Goal: Task Accomplishment & Management: Use online tool/utility

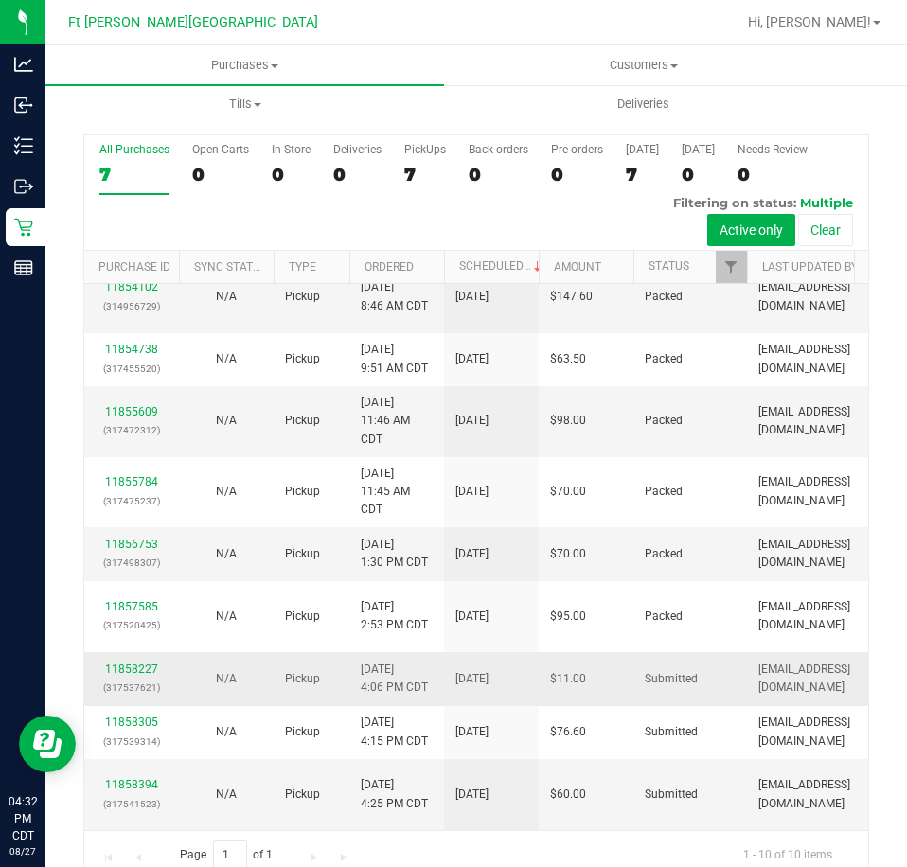
scroll to position [44, 0]
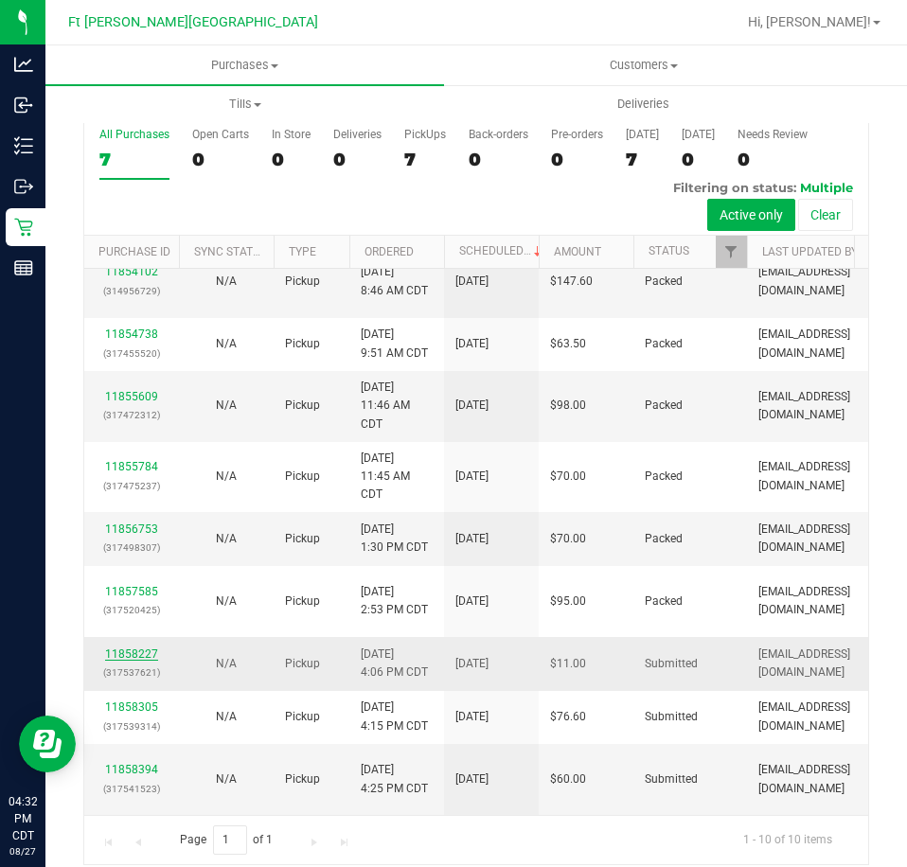
click at [129, 647] on link "11858227" at bounding box center [131, 653] width 53 height 13
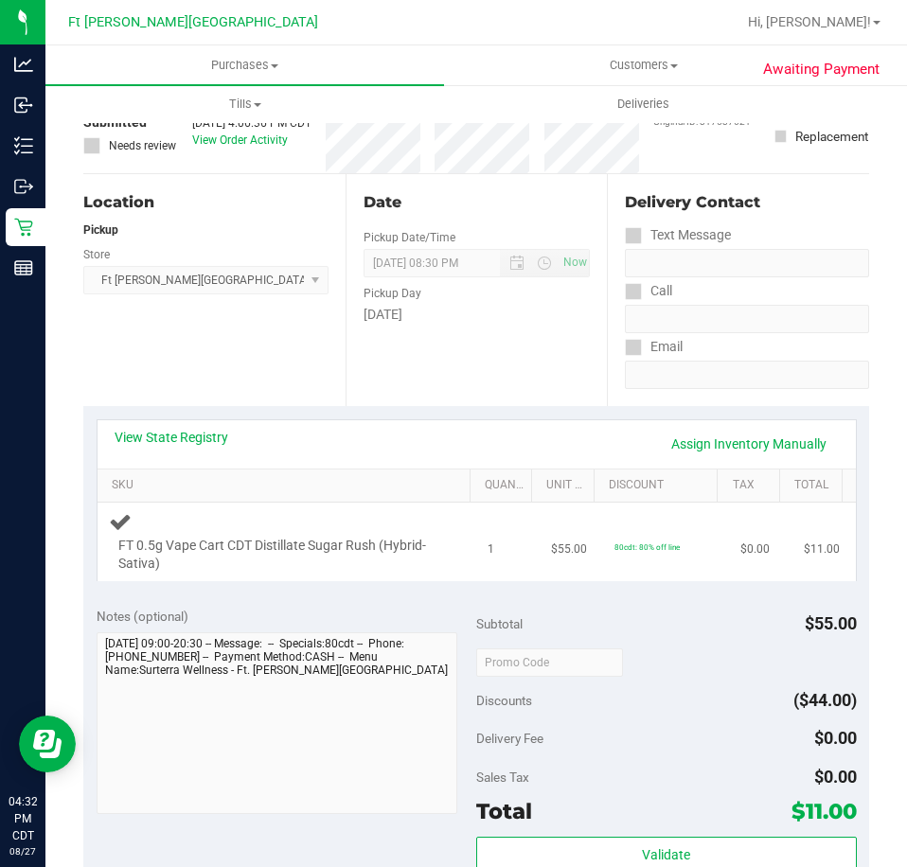
scroll to position [138, 0]
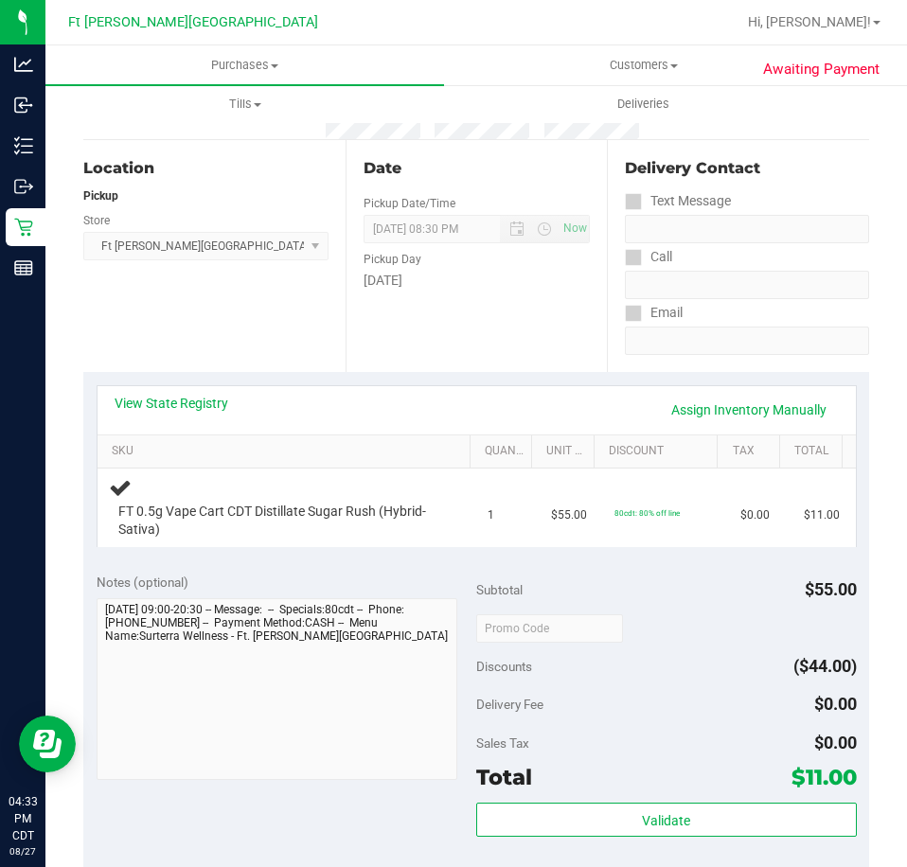
click at [134, 323] on div "Location Pickup Store [GEOGRAPHIC_DATA][PERSON_NAME] WC Select Store [PERSON_NA…" at bounding box center [214, 256] width 262 height 232
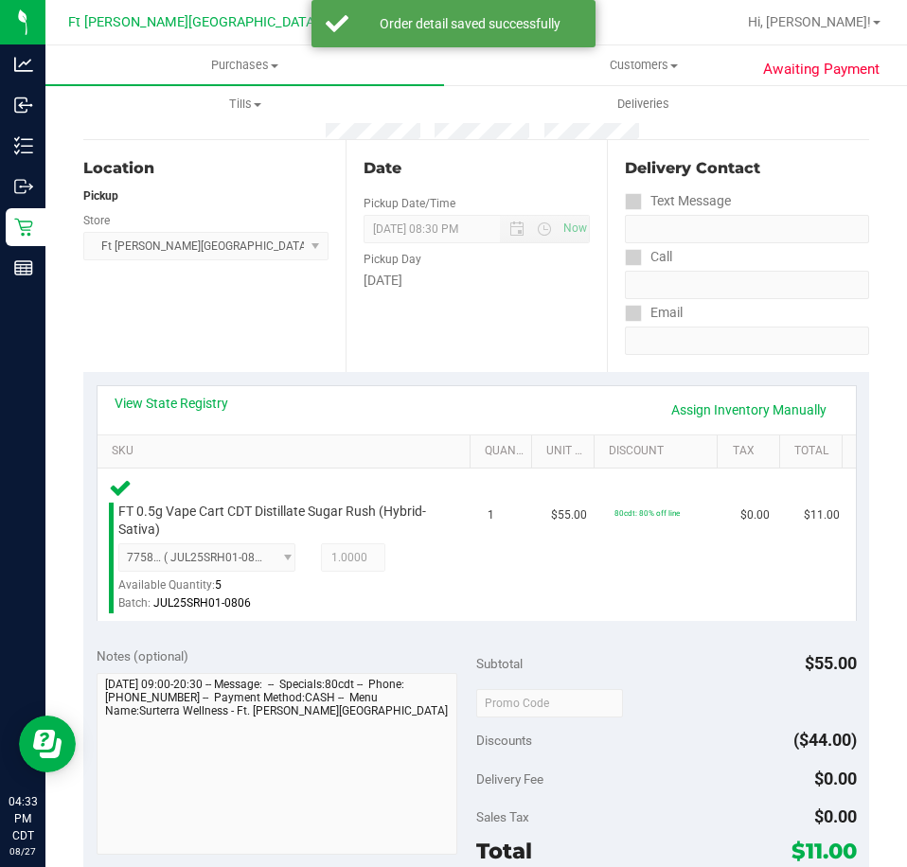
scroll to position [517, 0]
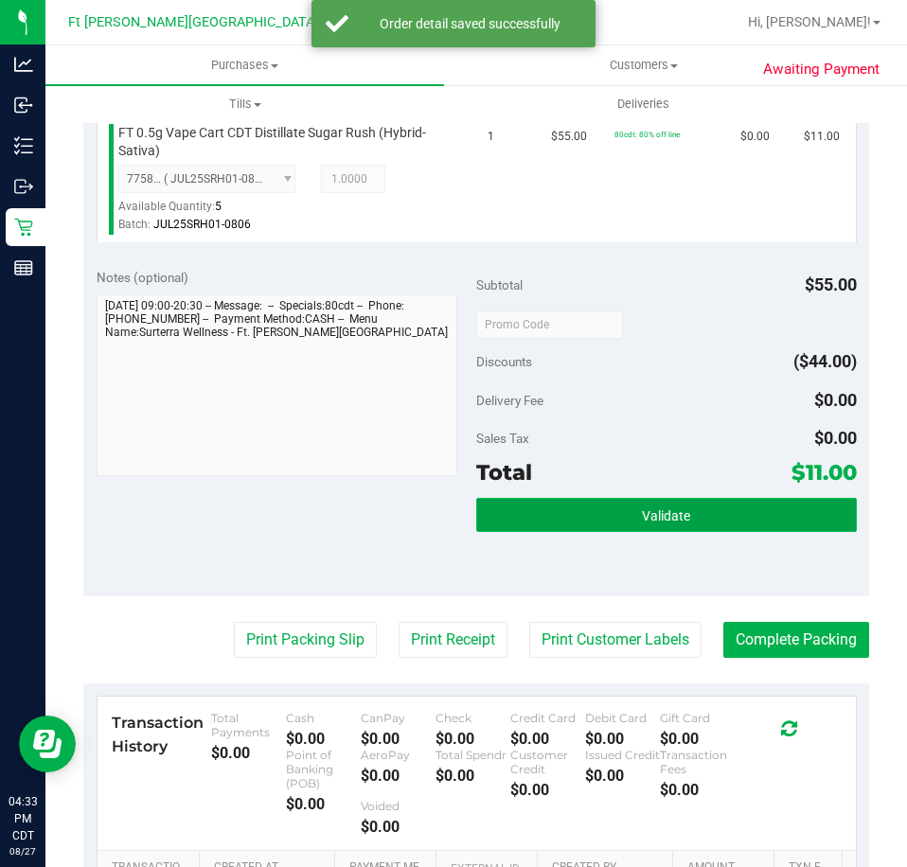
drag, startPoint x: 604, startPoint y: 500, endPoint x: 608, endPoint y: 510, distance: 11.1
click at [608, 510] on button "Validate" at bounding box center [666, 515] width 380 height 34
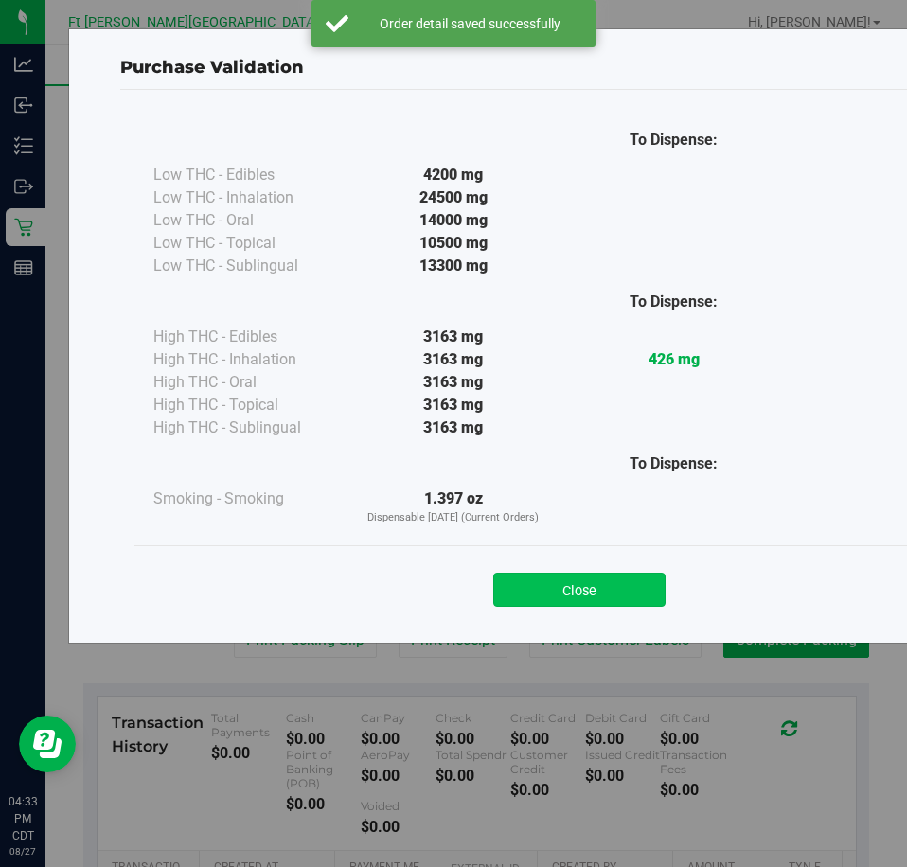
click at [573, 593] on button "Close" at bounding box center [579, 590] width 172 height 34
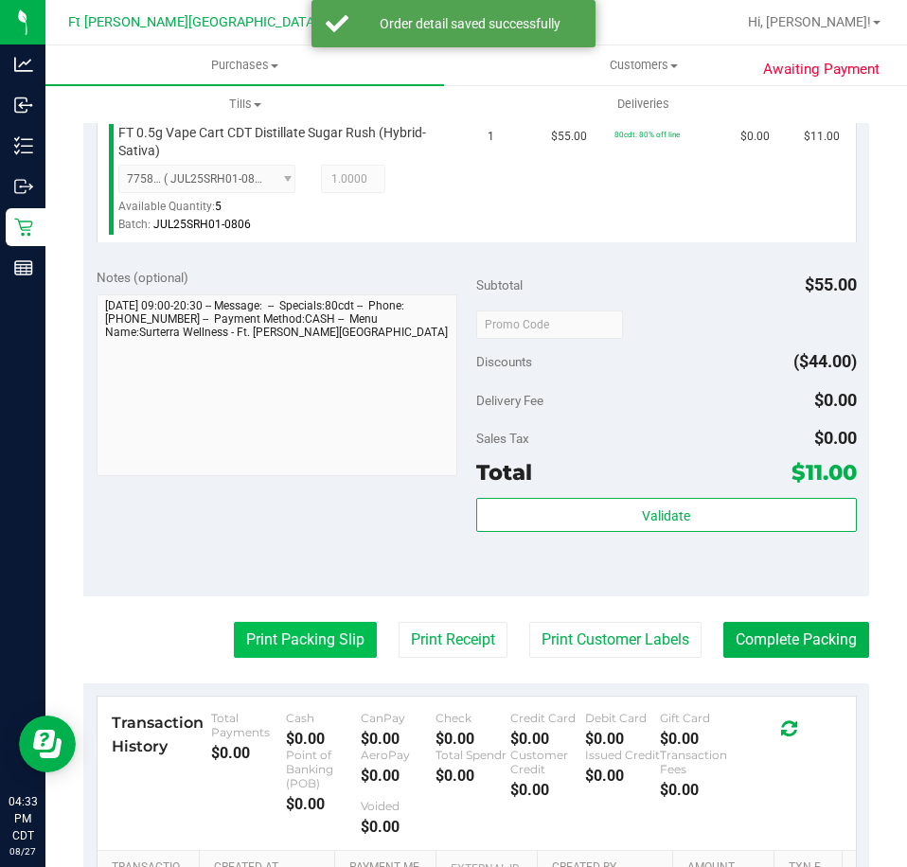
click at [309, 638] on button "Print Packing Slip" at bounding box center [305, 640] width 143 height 36
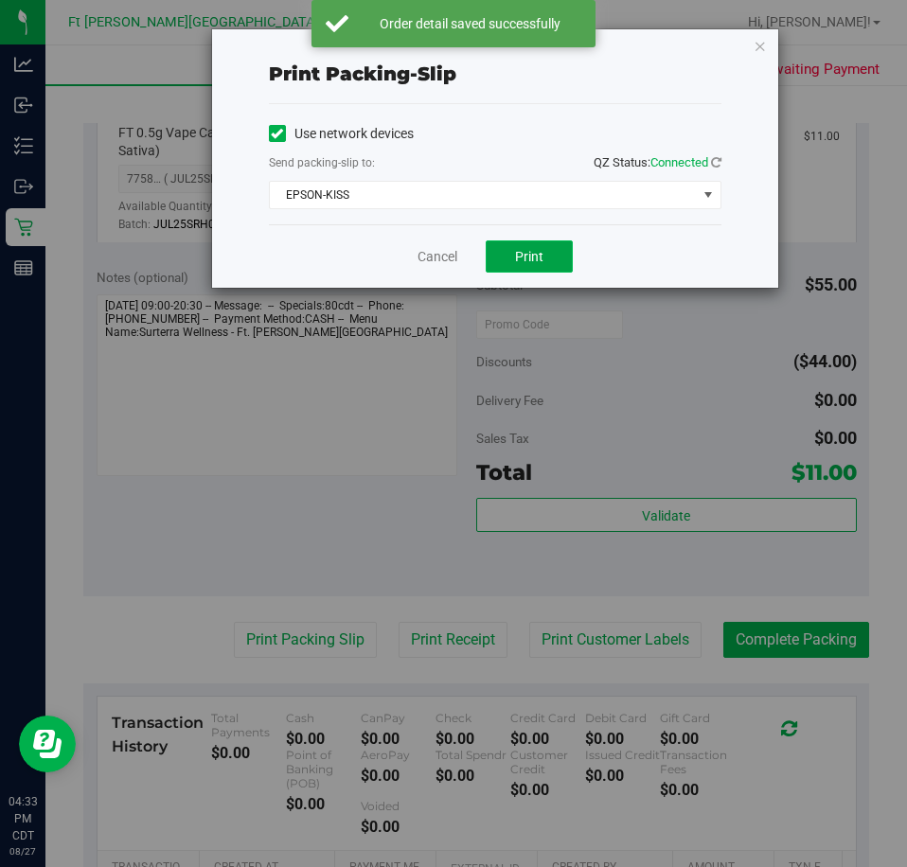
click at [515, 245] on button "Print" at bounding box center [528, 256] width 87 height 32
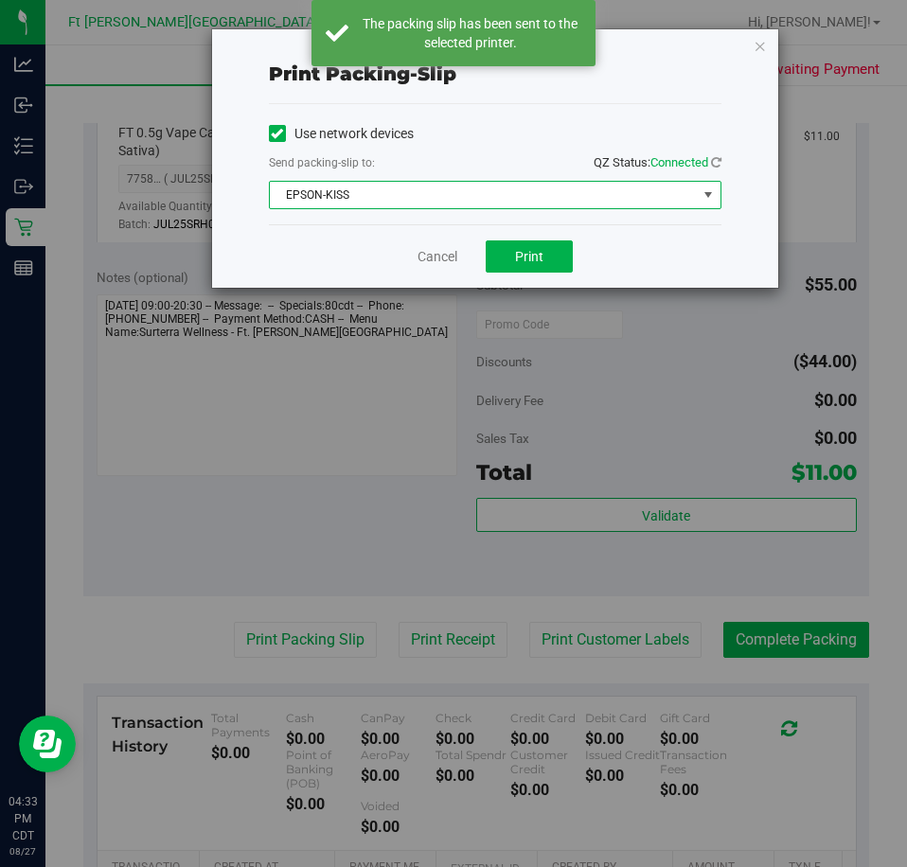
click at [608, 202] on span "EPSON-KISS" at bounding box center [483, 195] width 427 height 26
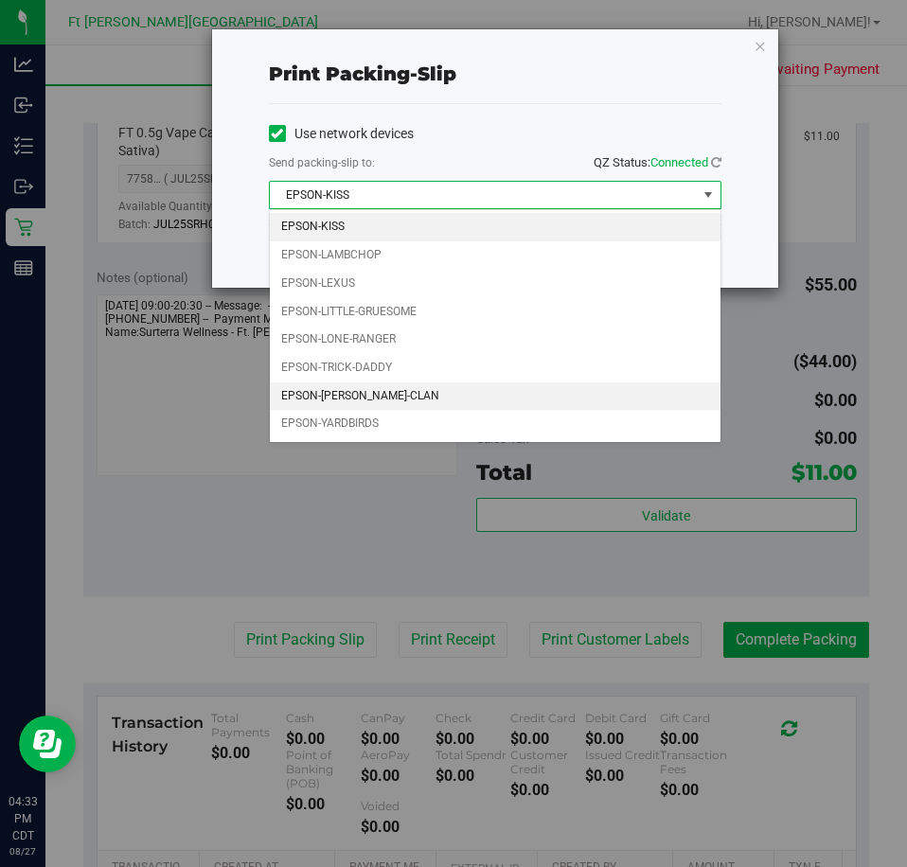
drag, startPoint x: 697, startPoint y: 242, endPoint x: 407, endPoint y: 392, distance: 325.9
drag, startPoint x: 407, startPoint y: 392, endPoint x: 334, endPoint y: 432, distance: 83.5
click at [332, 432] on li "EPSON-YARDBIRDS" at bounding box center [495, 424] width 450 height 28
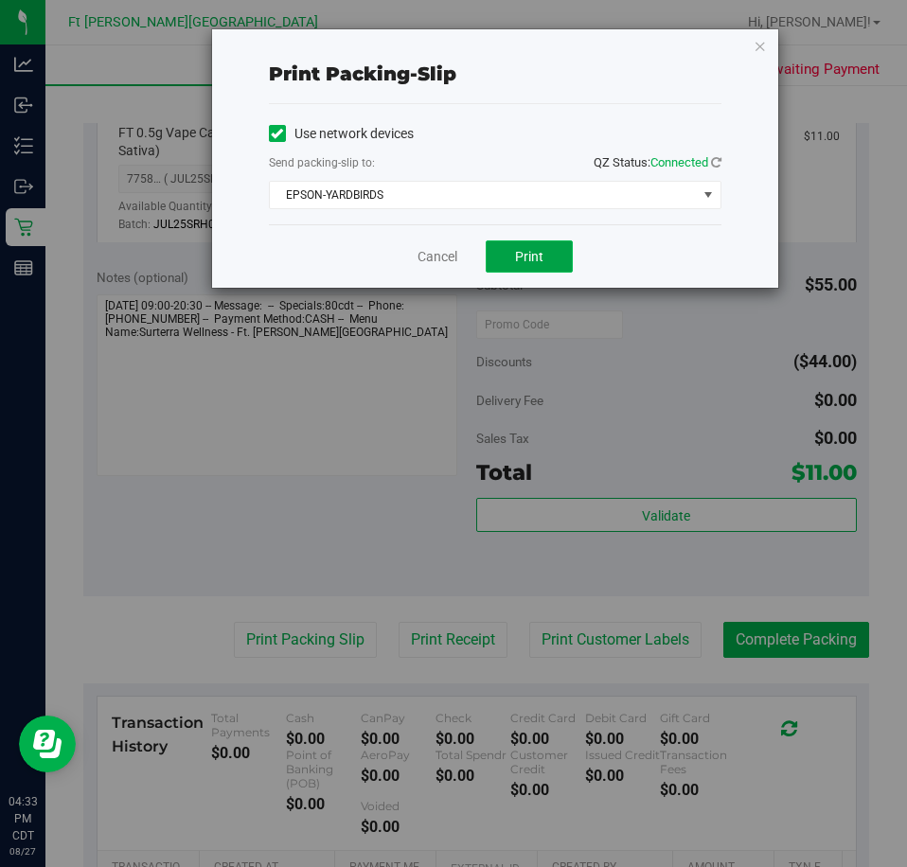
click at [528, 253] on span "Print" at bounding box center [529, 256] width 28 height 15
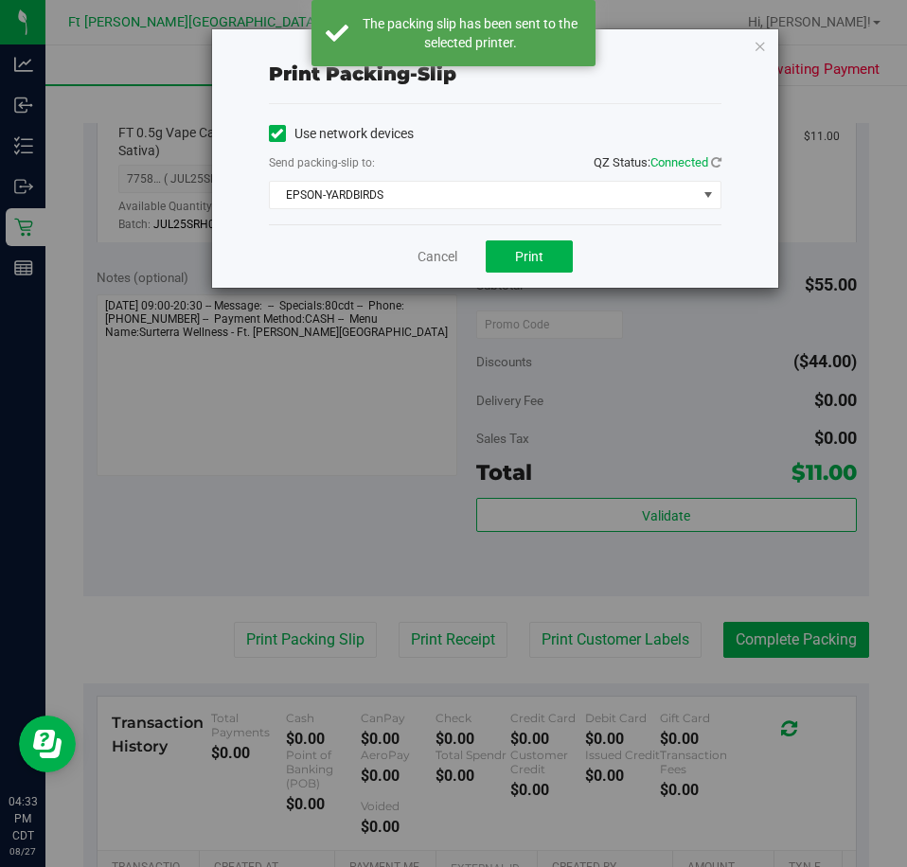
click at [762, 44] on icon "button" at bounding box center [759, 45] width 13 height 23
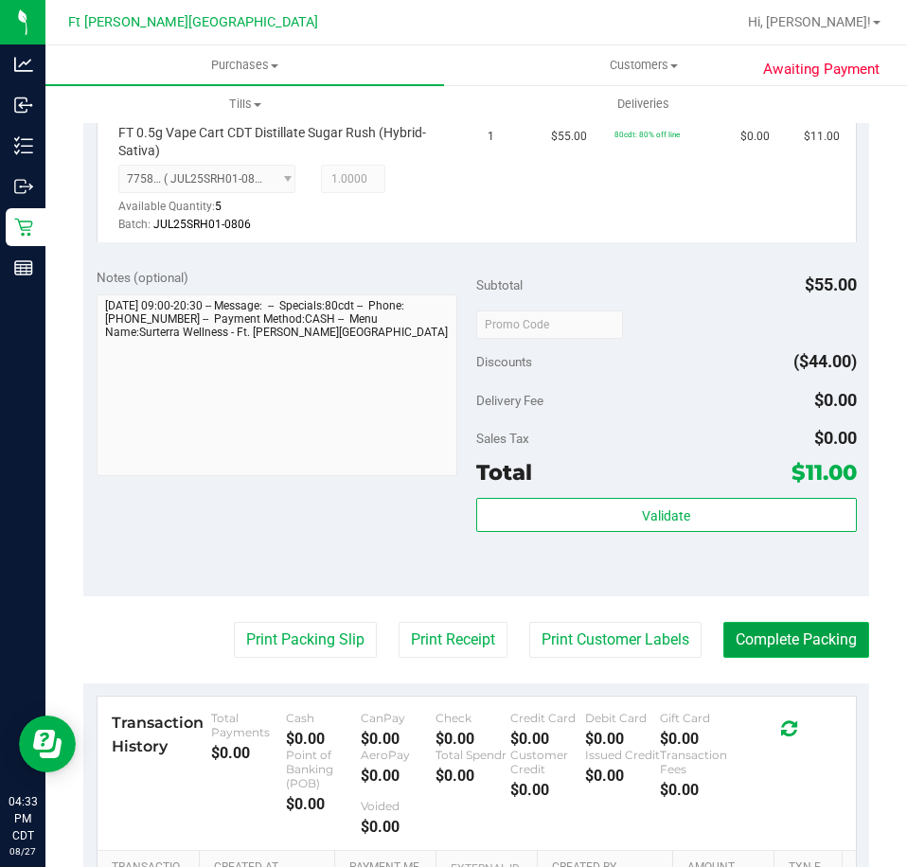
click at [778, 635] on button "Complete Packing" at bounding box center [796, 640] width 146 height 36
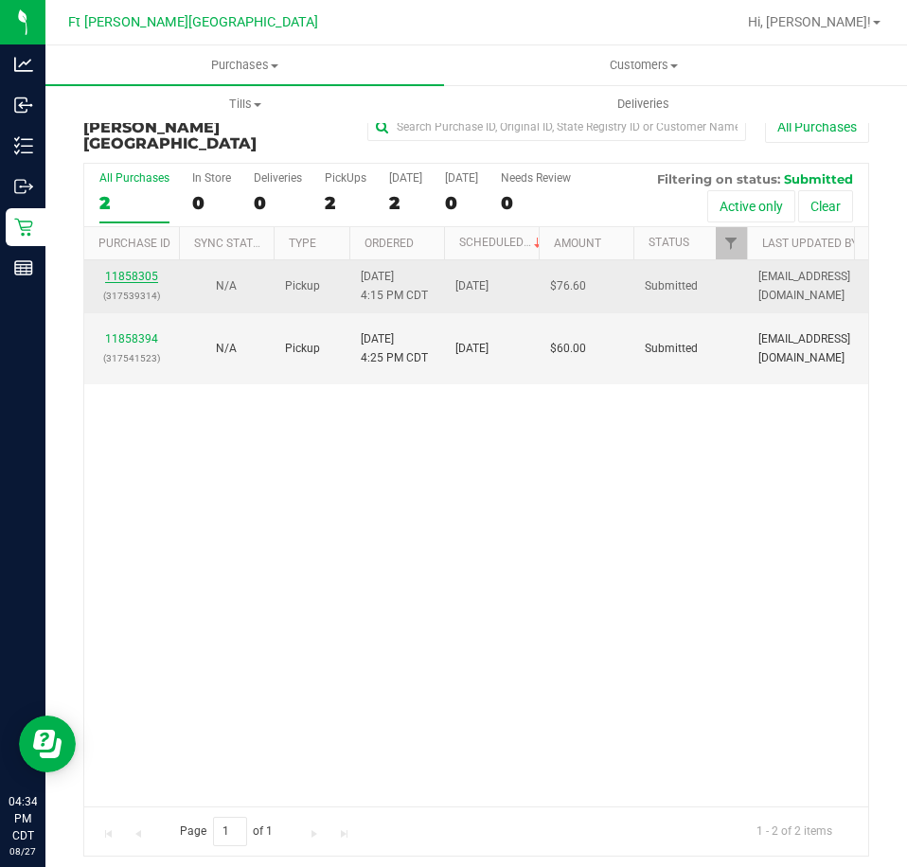
click at [149, 270] on link "11858305" at bounding box center [131, 276] width 53 height 13
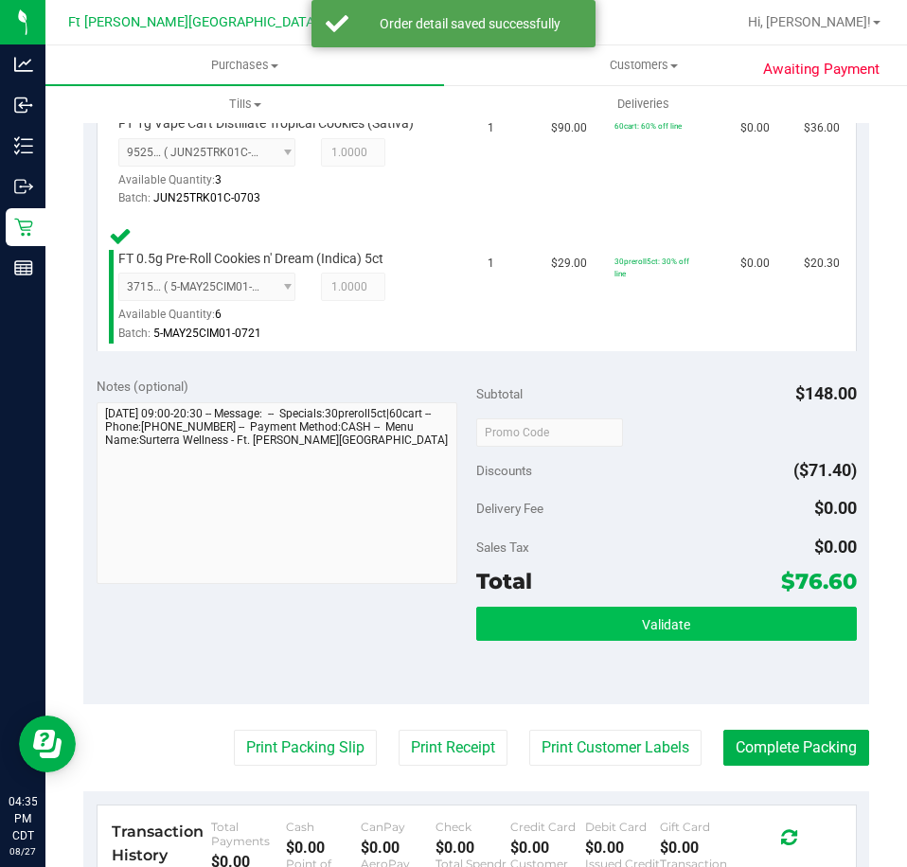
scroll to position [662, 0]
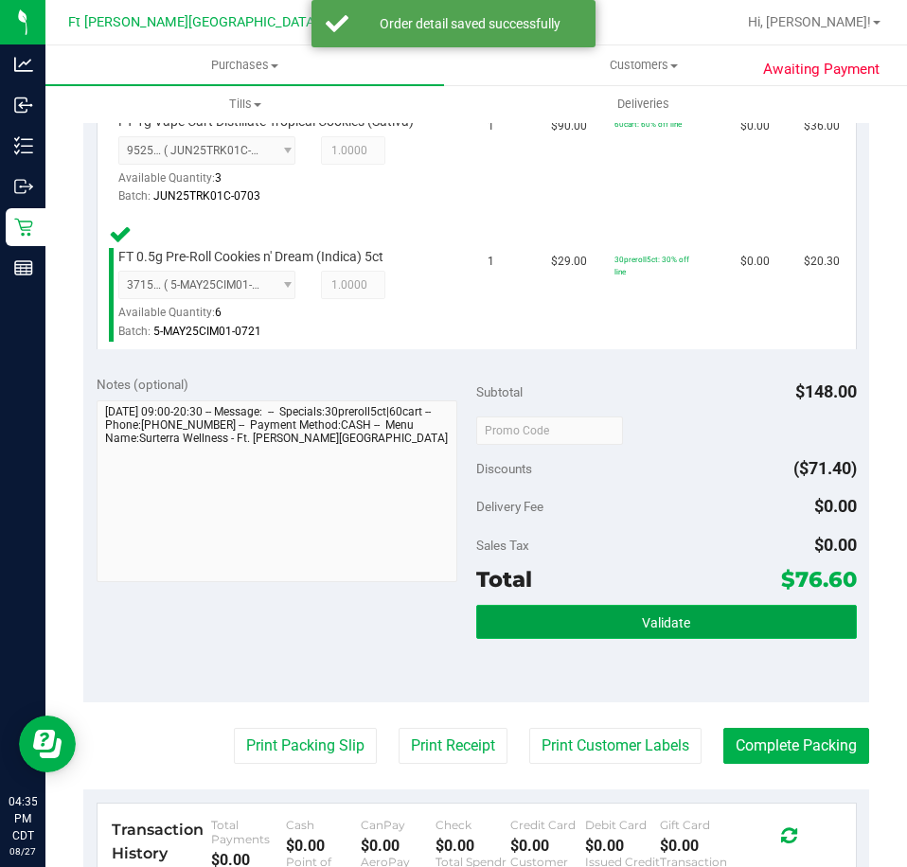
click at [749, 628] on button "Validate" at bounding box center [666, 622] width 380 height 34
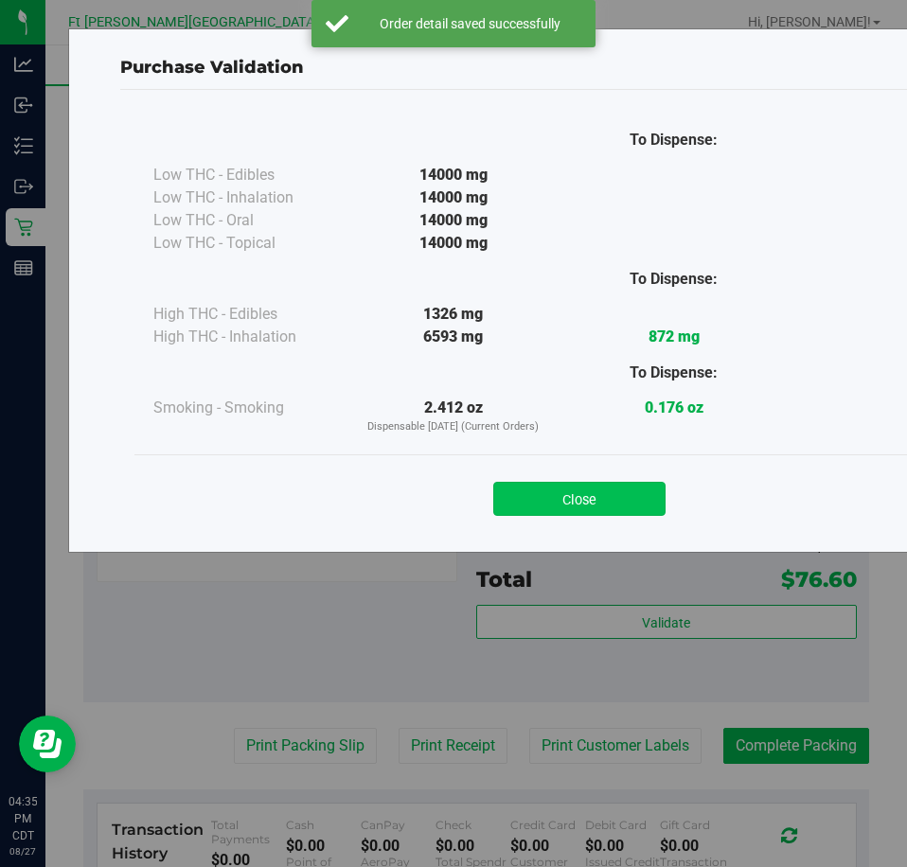
click at [558, 510] on button "Close" at bounding box center [579, 499] width 172 height 34
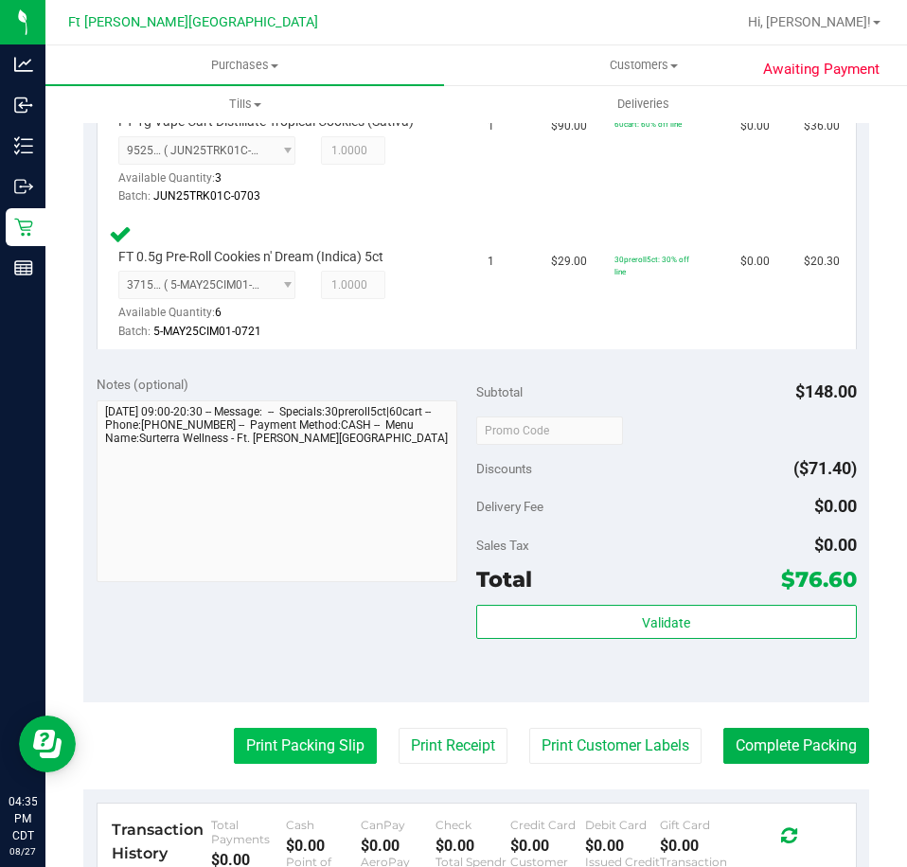
click at [313, 752] on button "Print Packing Slip" at bounding box center [305, 746] width 143 height 36
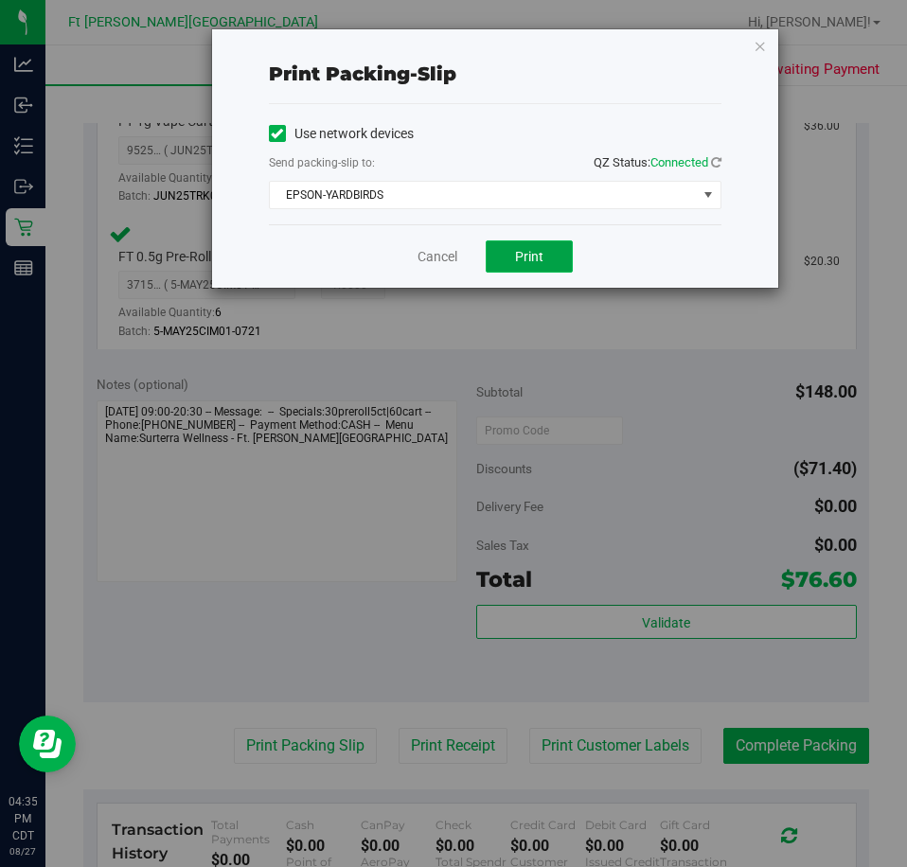
click at [519, 263] on button "Print" at bounding box center [528, 256] width 87 height 32
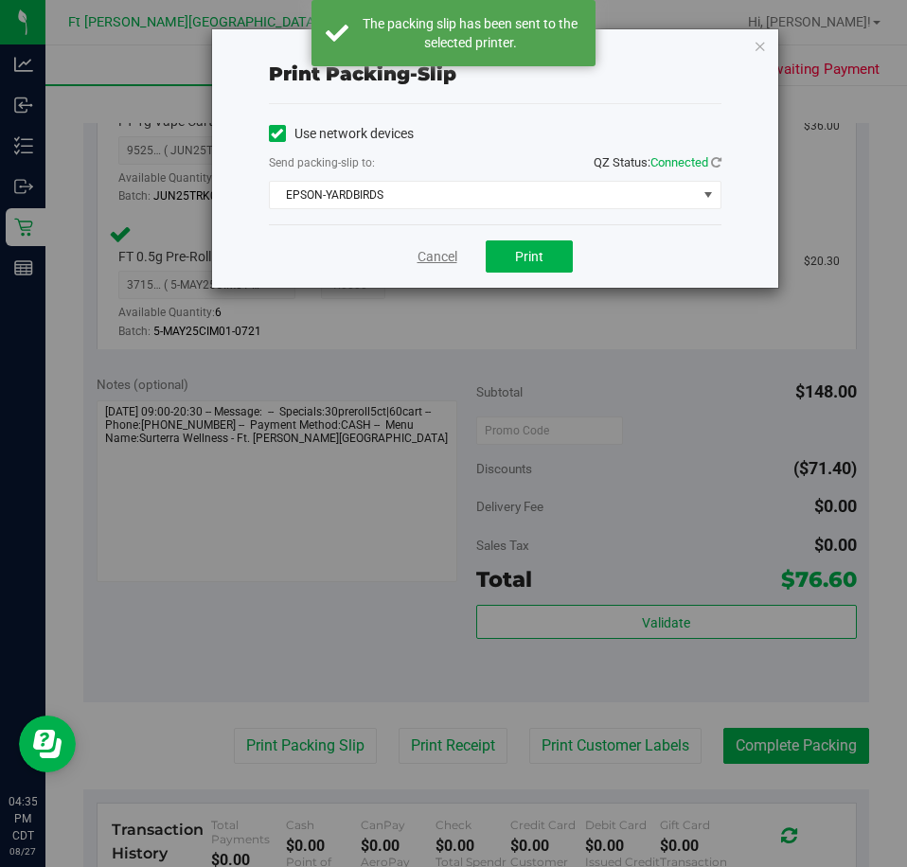
click at [433, 254] on link "Cancel" at bounding box center [437, 257] width 40 height 20
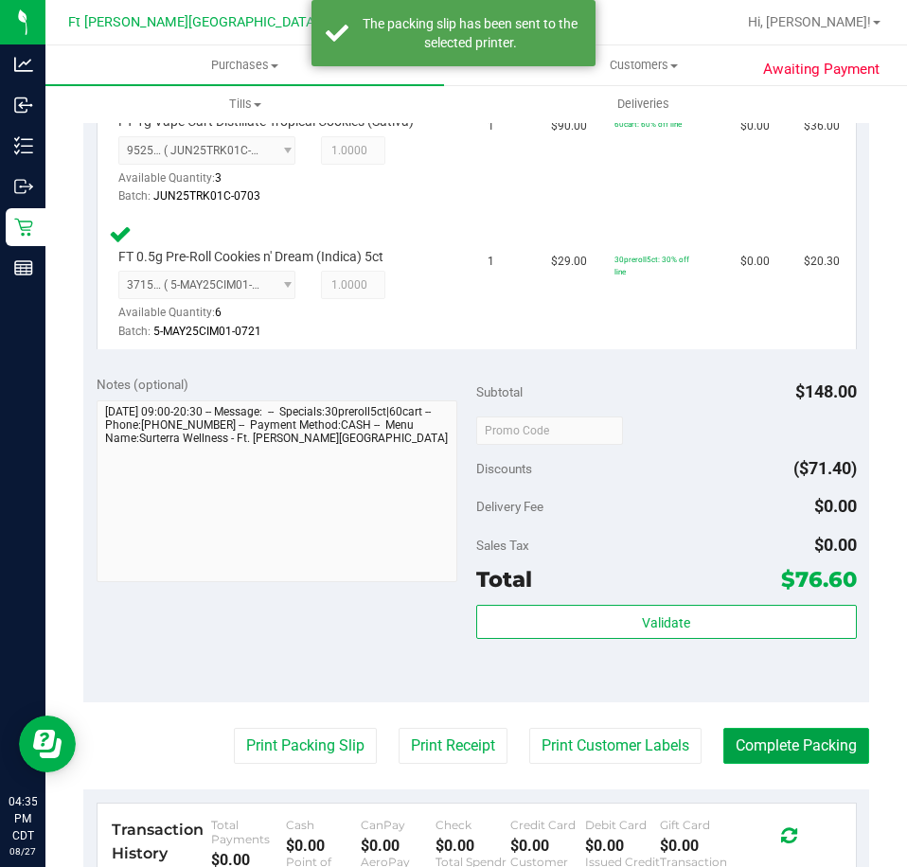
click at [799, 747] on button "Complete Packing" at bounding box center [796, 746] width 146 height 36
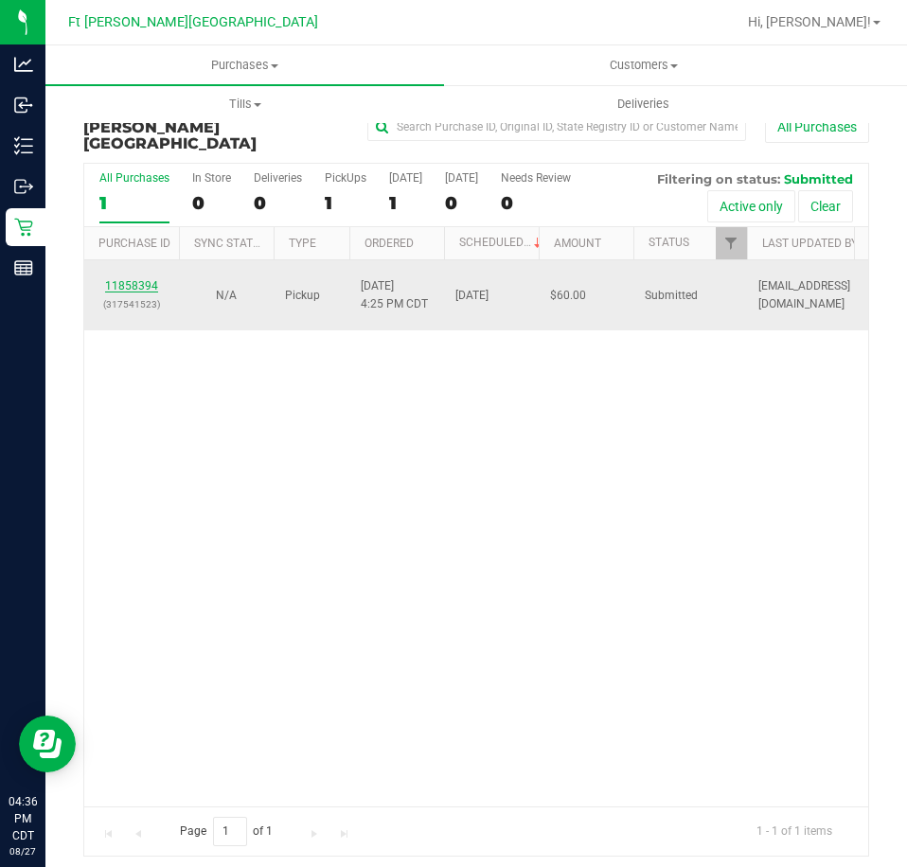
click at [145, 279] on link "11858394" at bounding box center [131, 285] width 53 height 13
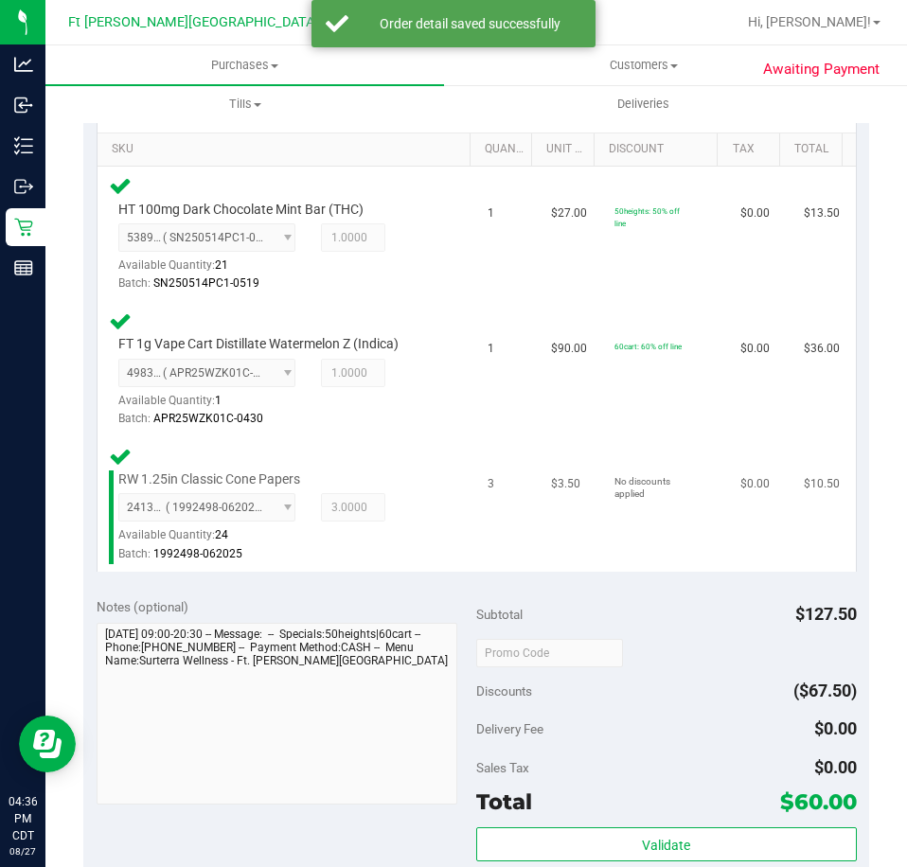
scroll to position [662, 0]
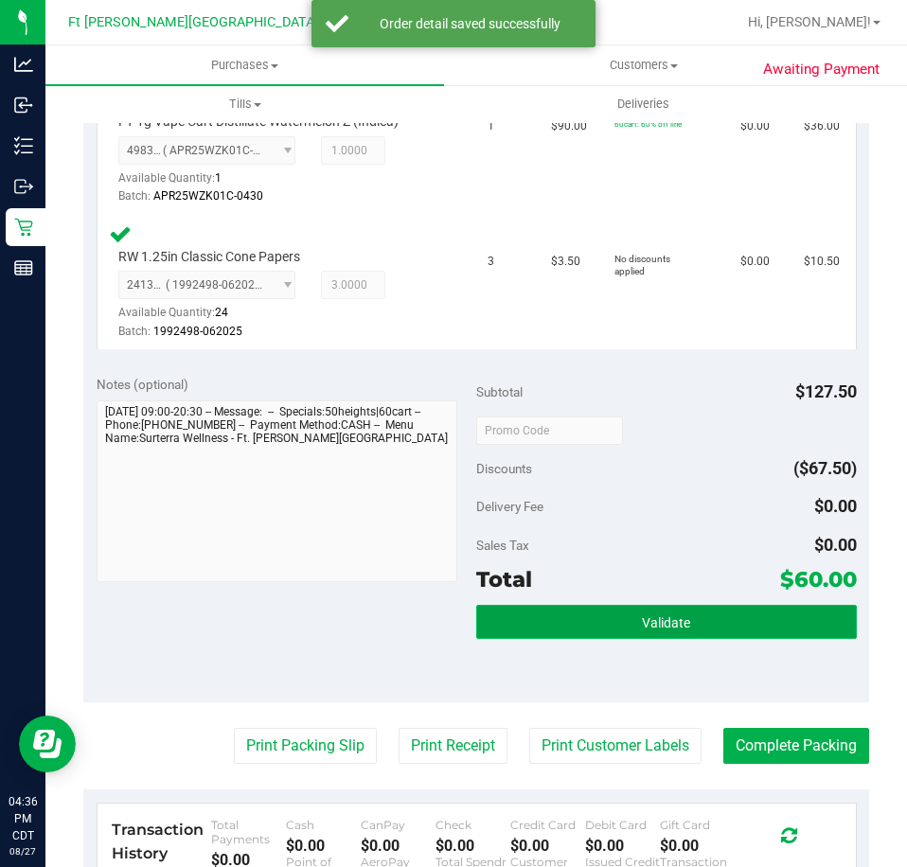
click at [572, 629] on button "Validate" at bounding box center [666, 622] width 380 height 34
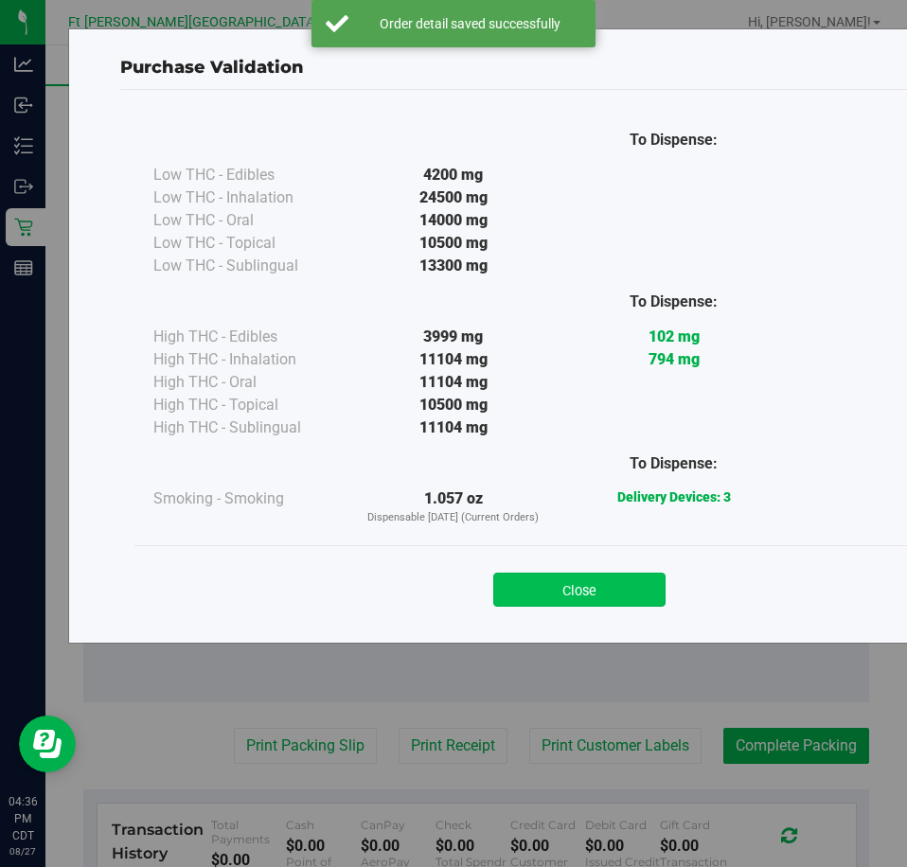
click at [615, 599] on button "Close" at bounding box center [579, 590] width 172 height 34
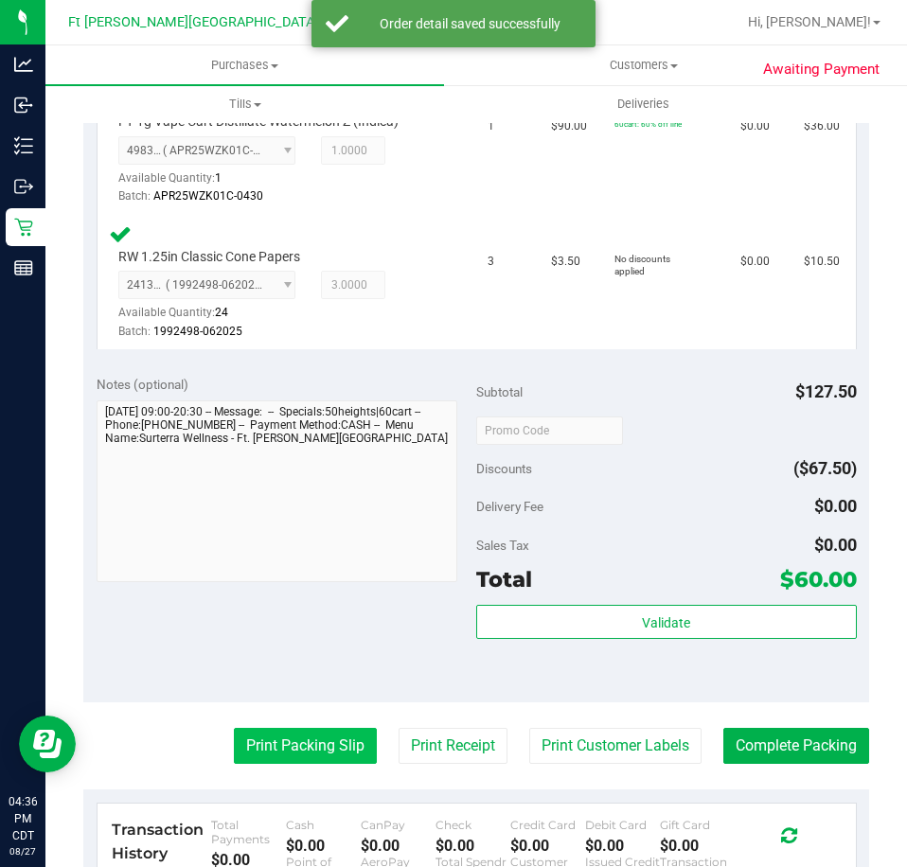
click at [287, 747] on button "Print Packing Slip" at bounding box center [305, 746] width 143 height 36
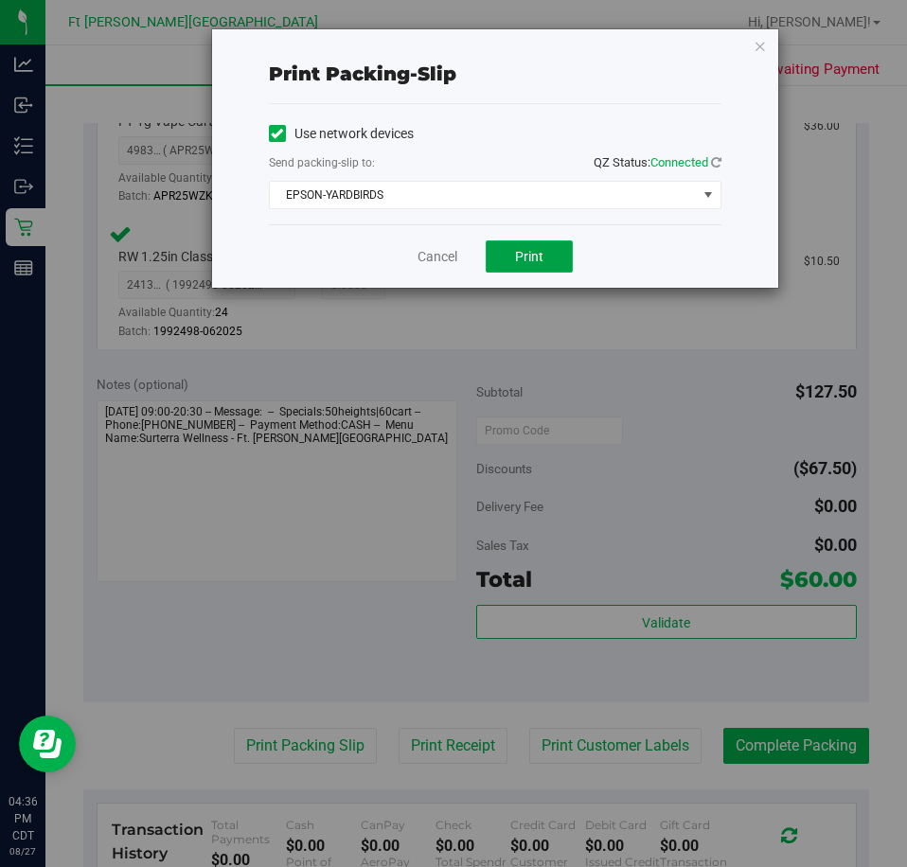
click at [510, 243] on button "Print" at bounding box center [528, 256] width 87 height 32
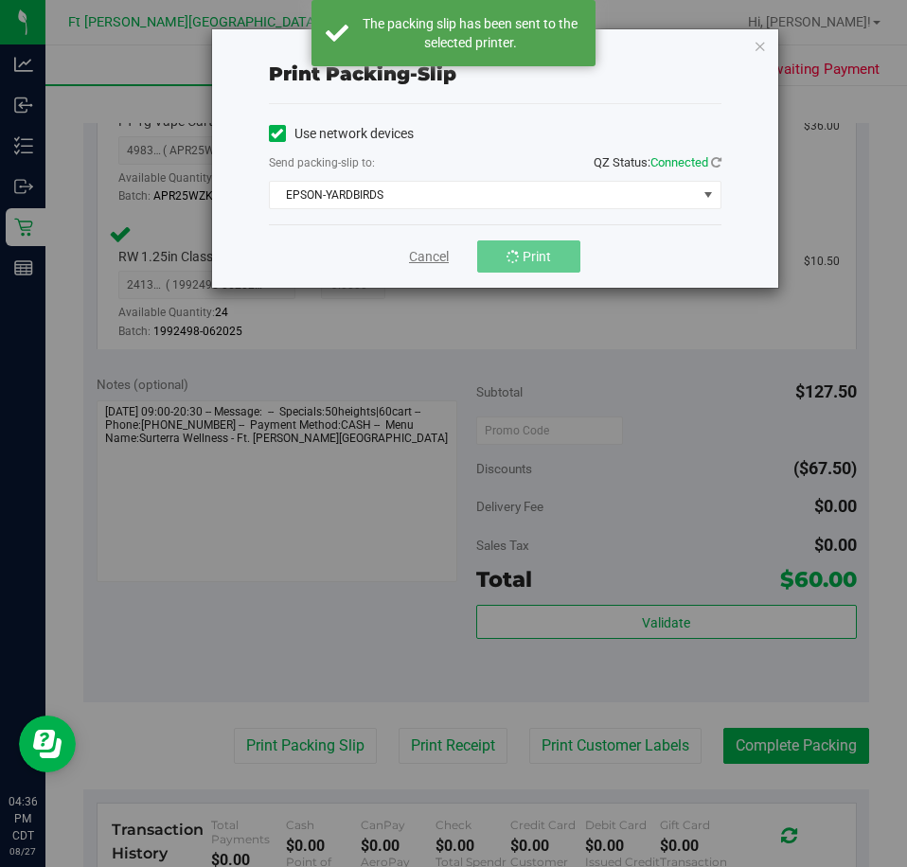
click at [444, 259] on link "Cancel" at bounding box center [429, 257] width 40 height 20
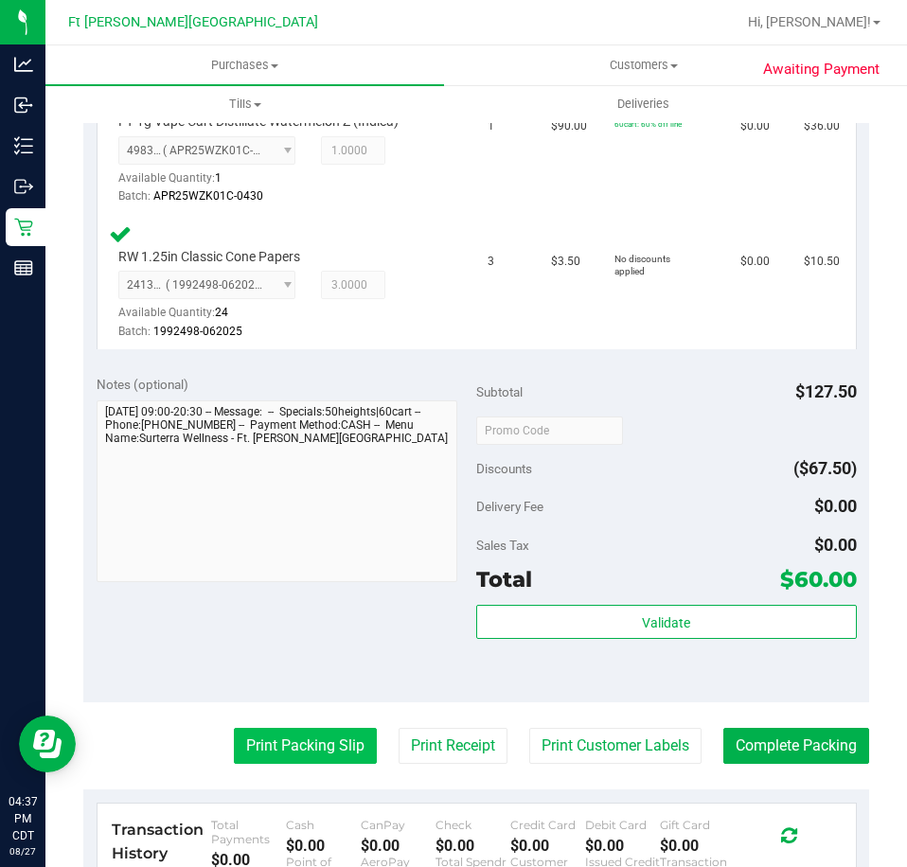
click at [314, 761] on button "Print Packing Slip" at bounding box center [305, 746] width 143 height 36
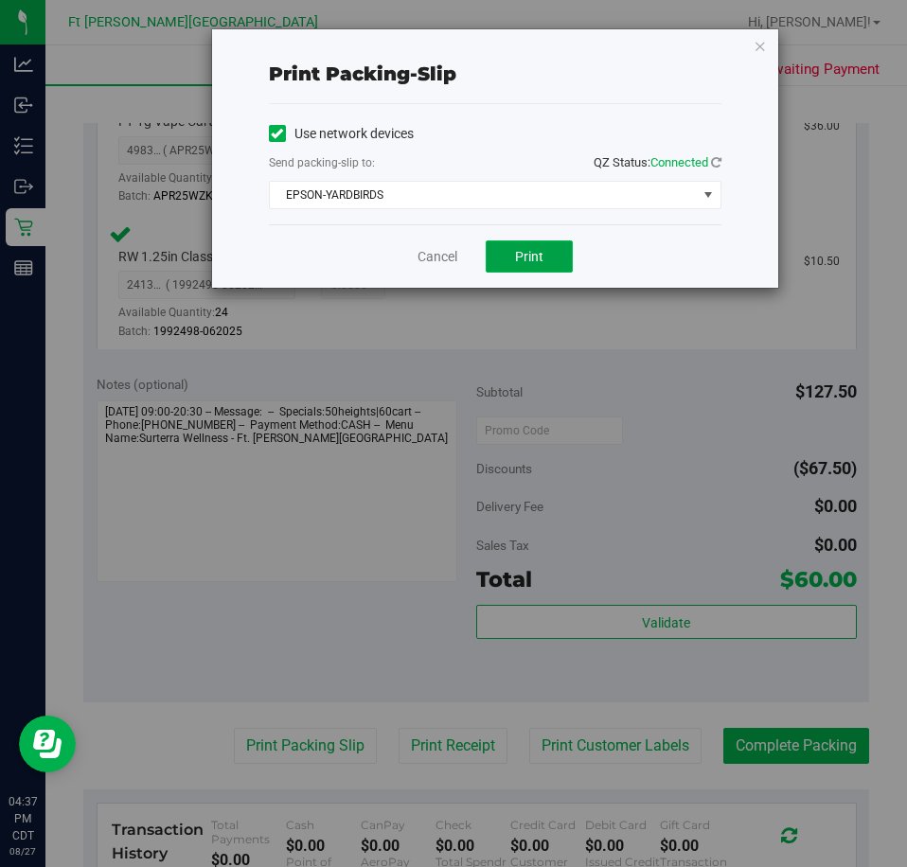
click at [524, 249] on span "Print" at bounding box center [529, 256] width 28 height 15
click at [457, 255] on link "Cancel" at bounding box center [437, 257] width 40 height 20
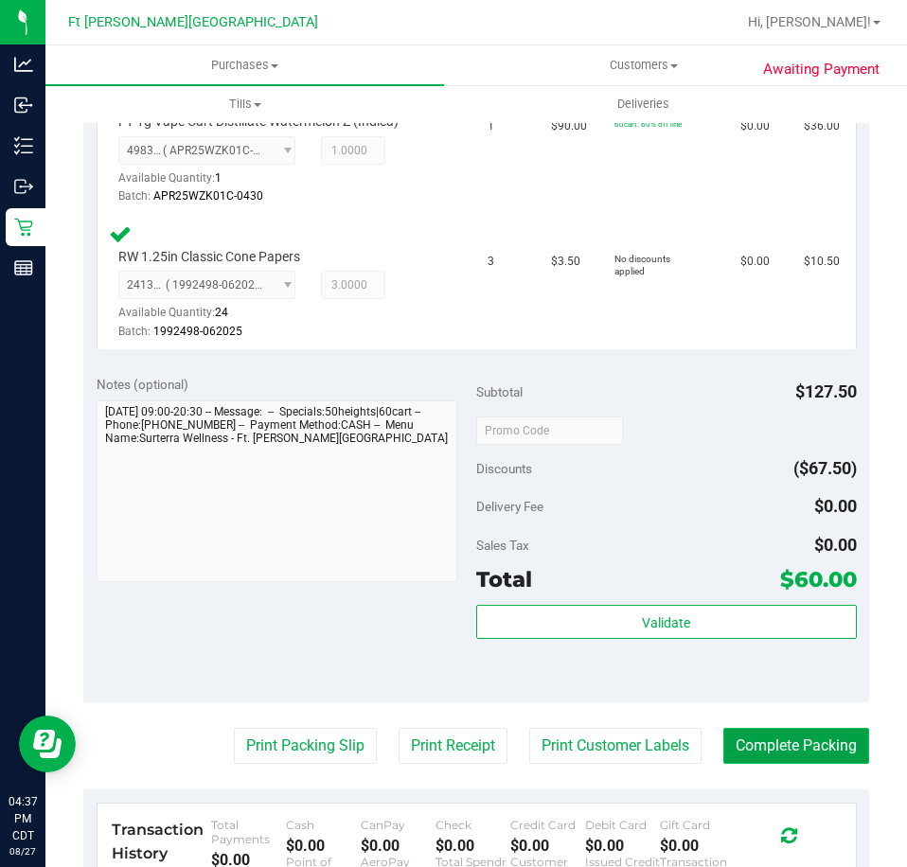
click at [760, 762] on button "Complete Packing" at bounding box center [796, 746] width 146 height 36
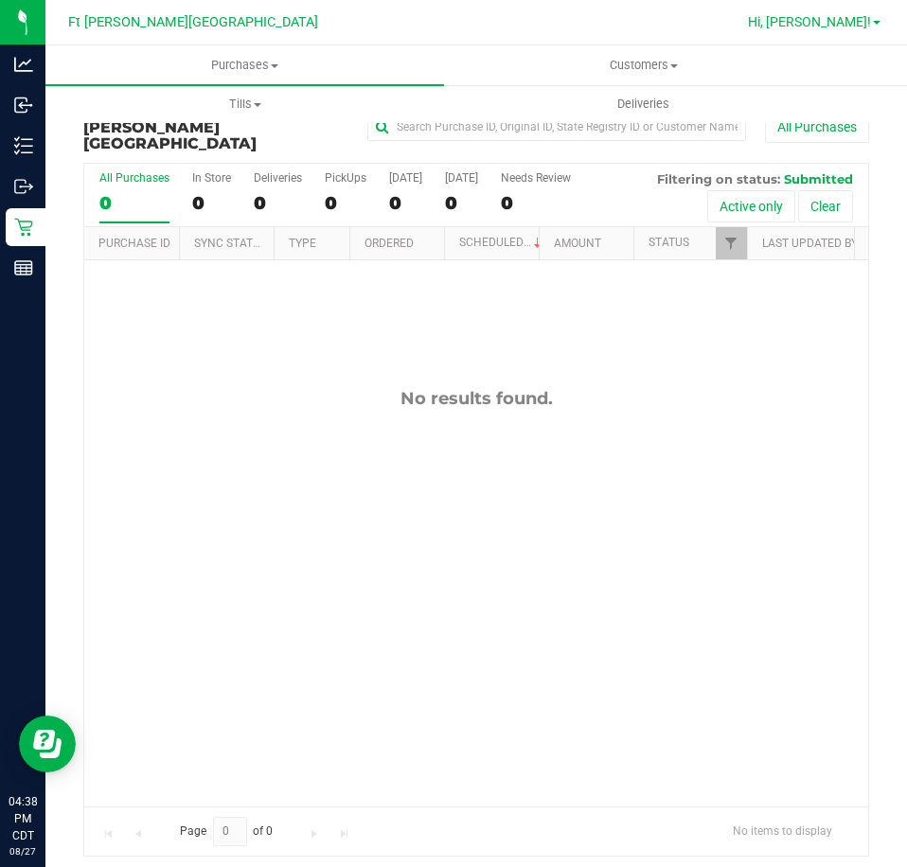
click at [838, 27] on span "Hi, [PERSON_NAME]!" at bounding box center [809, 21] width 123 height 15
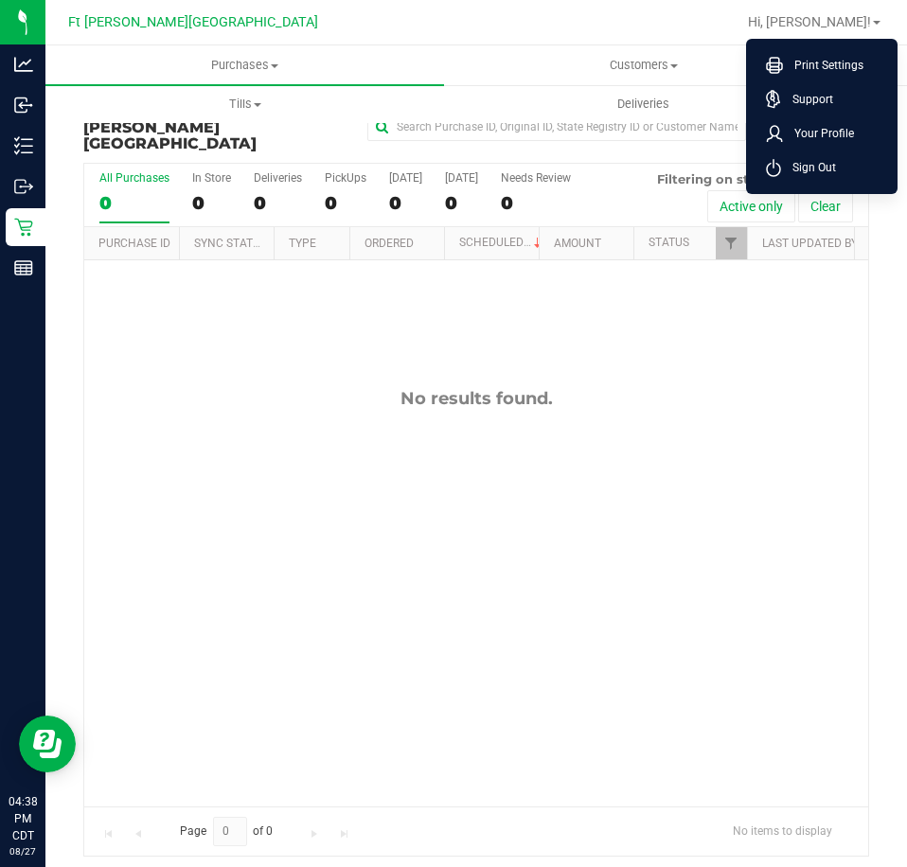
drag, startPoint x: 806, startPoint y: 168, endPoint x: 221, endPoint y: 138, distance: 585.6
click at [805, 168] on span "Sign Out" at bounding box center [808, 167] width 55 height 19
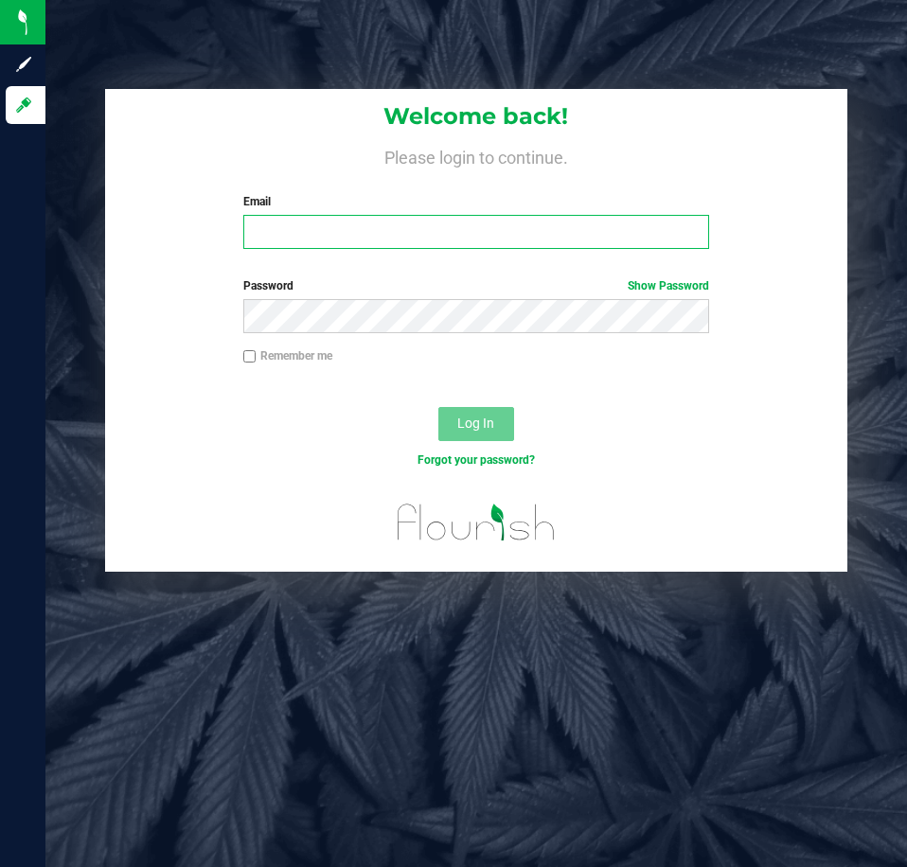
click at [309, 221] on input "Email" at bounding box center [476, 232] width 466 height 34
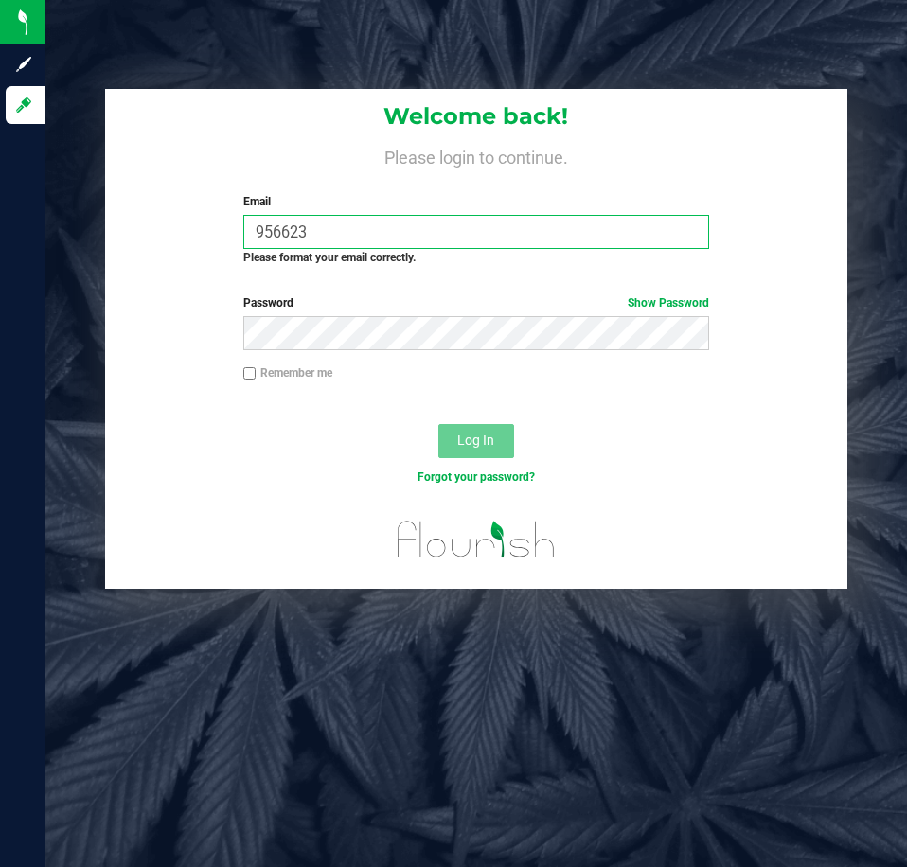
drag, startPoint x: 312, startPoint y: 222, endPoint x: 224, endPoint y: 247, distance: 91.4
click at [227, 249] on div "Welcome back! Please login to continue. Email 956623 Required Please format you…" at bounding box center [475, 185] width 741 height 192
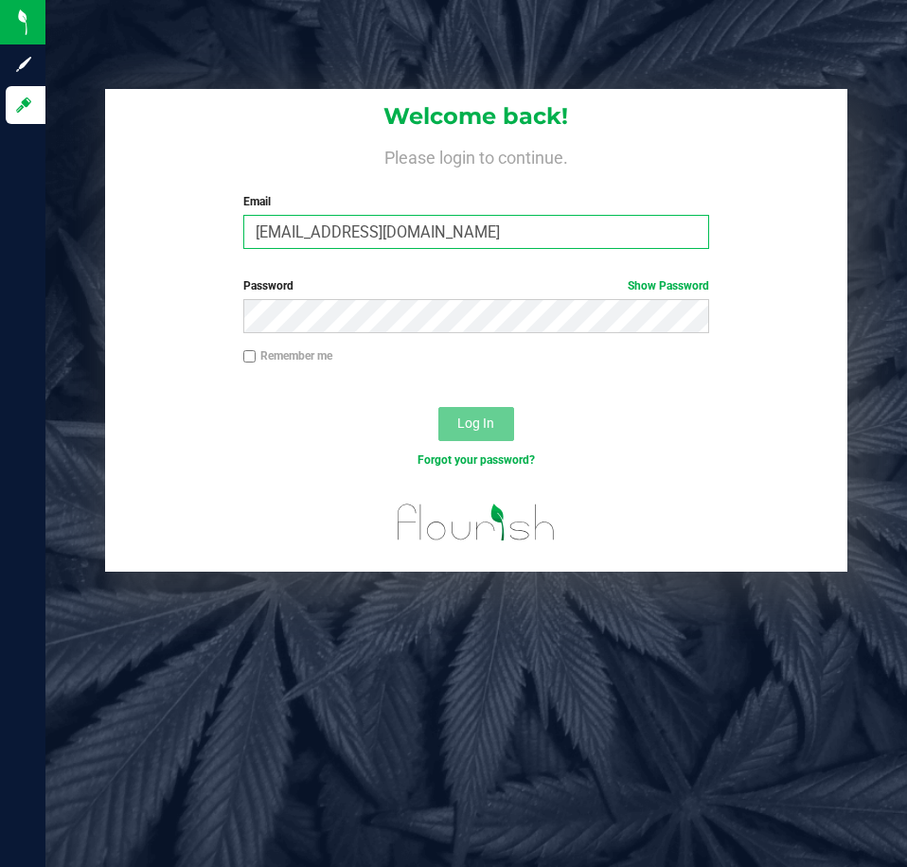
type input "[EMAIL_ADDRESS][DOMAIN_NAME]"
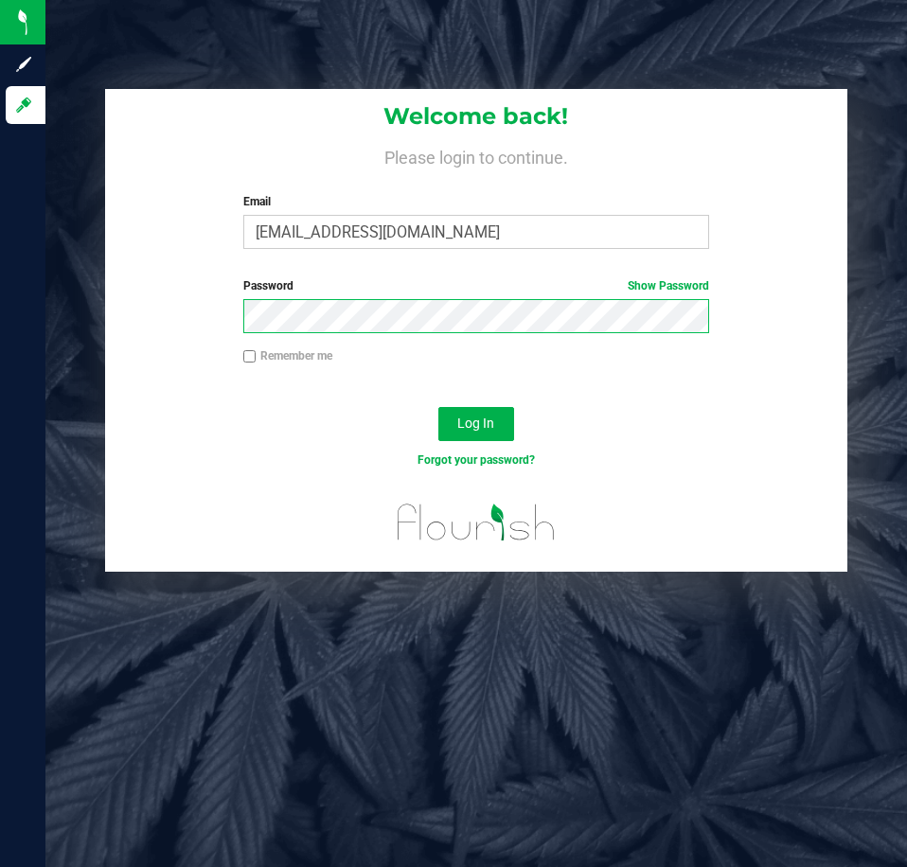
click at [438, 407] on button "Log In" at bounding box center [476, 424] width 76 height 34
